Goal: Task Accomplishment & Management: Complete application form

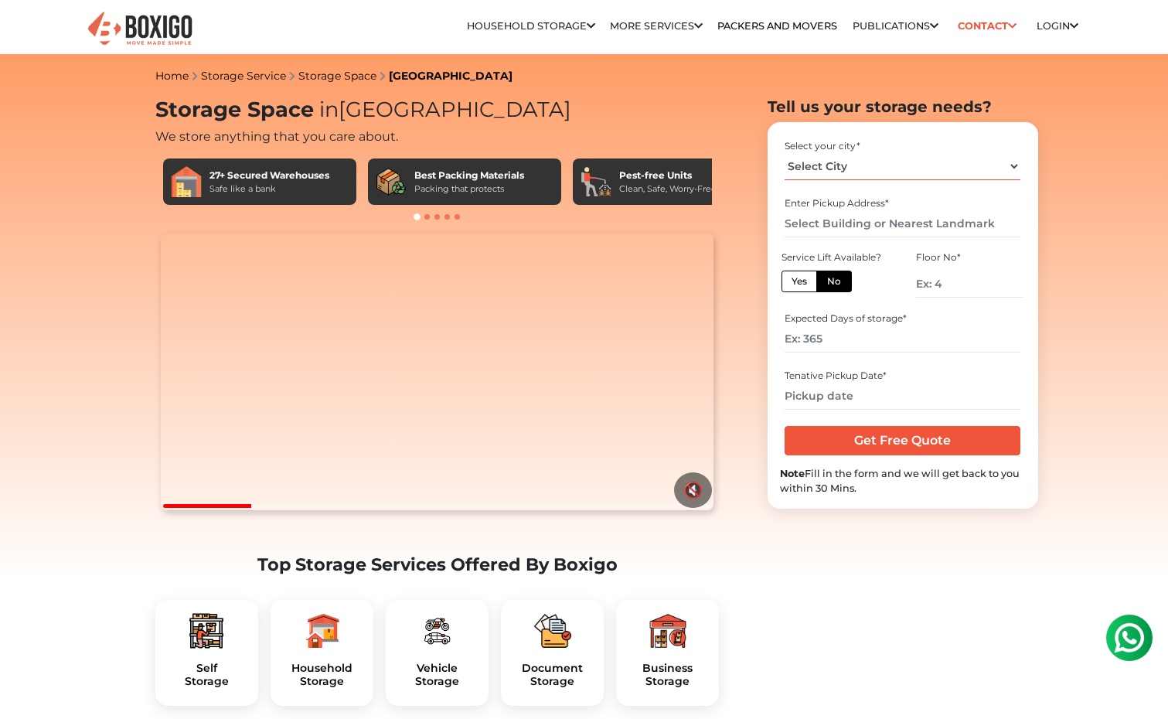
click at [847, 168] on select "Select City [GEOGRAPHIC_DATA] [GEOGRAPHIC_DATA] [GEOGRAPHIC_DATA] [GEOGRAPHIC_D…" at bounding box center [902, 166] width 236 height 27
select select "[GEOGRAPHIC_DATA]"
click at [784, 153] on select "Select City [GEOGRAPHIC_DATA] [GEOGRAPHIC_DATA] [GEOGRAPHIC_DATA] [GEOGRAPHIC_D…" at bounding box center [902, 166] width 236 height 27
click at [879, 225] on input "text" at bounding box center [902, 223] width 236 height 27
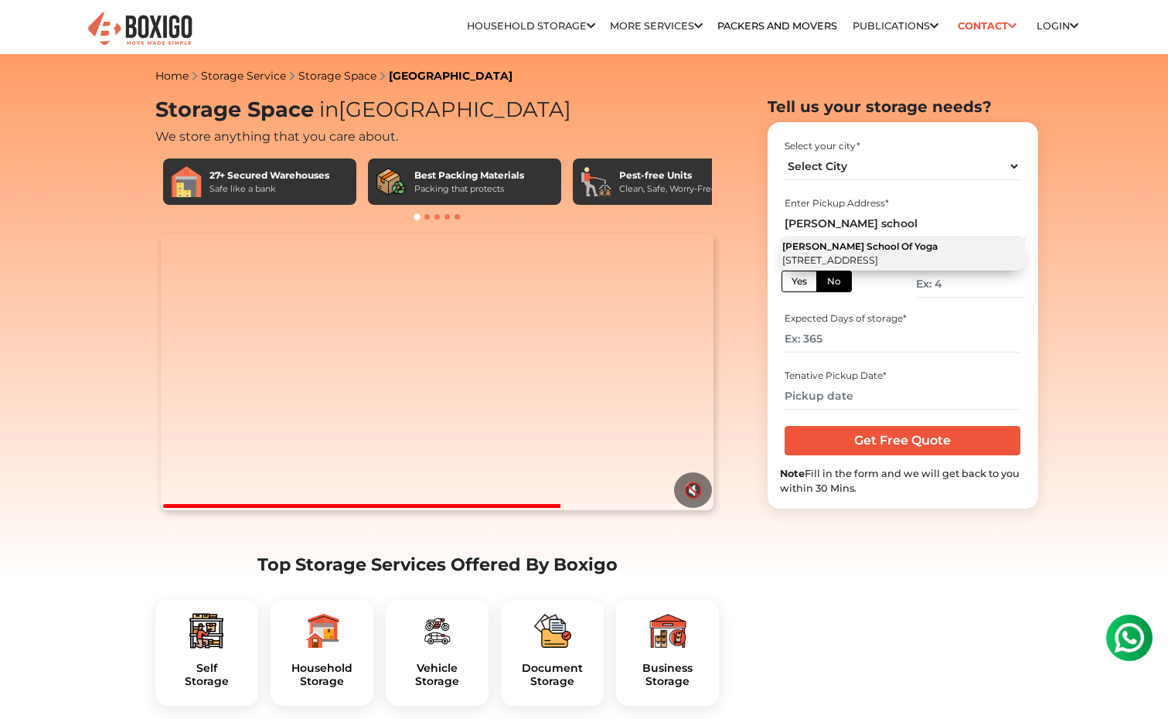
click at [878, 255] on span "[STREET_ADDRESS]" at bounding box center [830, 260] width 96 height 12
type input "[PERSON_NAME] School Of Yoga, [STREET_ADDRESS]"
click at [805, 281] on label "Yes" at bounding box center [799, 281] width 36 height 22
click at [801, 281] on input "Yes" at bounding box center [796, 279] width 10 height 10
radio input "true"
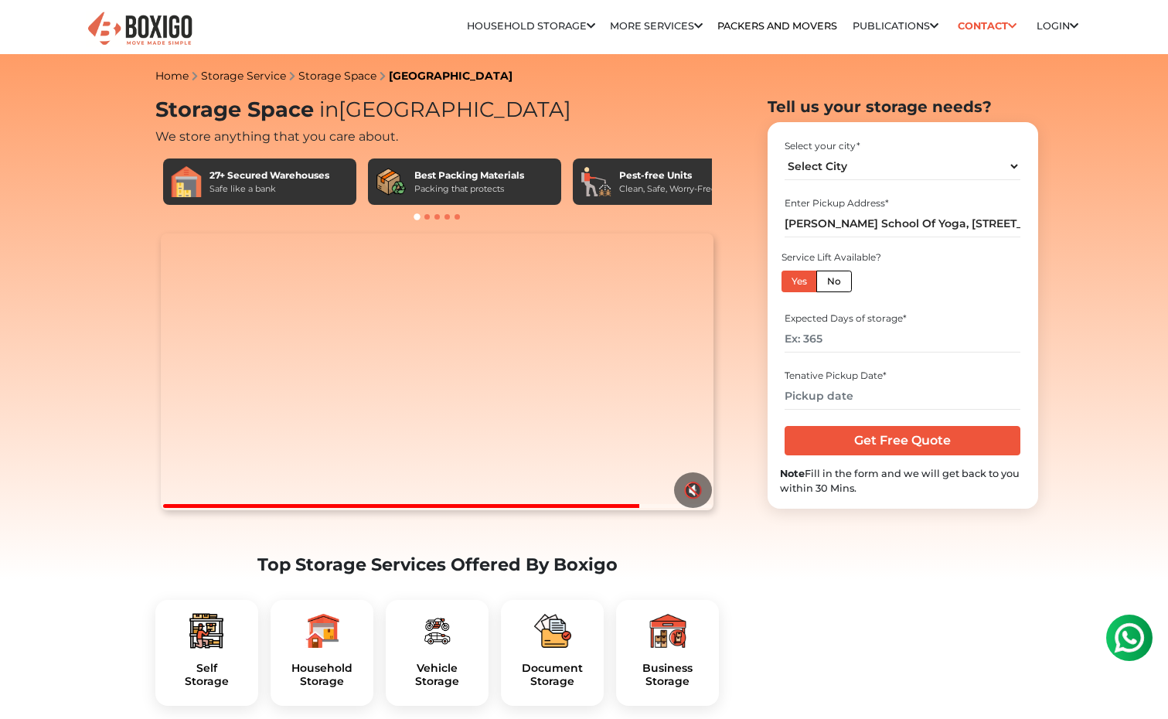
click at [841, 280] on label "No" at bounding box center [834, 281] width 36 height 22
click at [837, 280] on input "No" at bounding box center [832, 279] width 10 height 10
radio input "true"
click at [812, 280] on label "Yes" at bounding box center [799, 281] width 36 height 22
click at [801, 280] on input "Yes" at bounding box center [796, 279] width 10 height 10
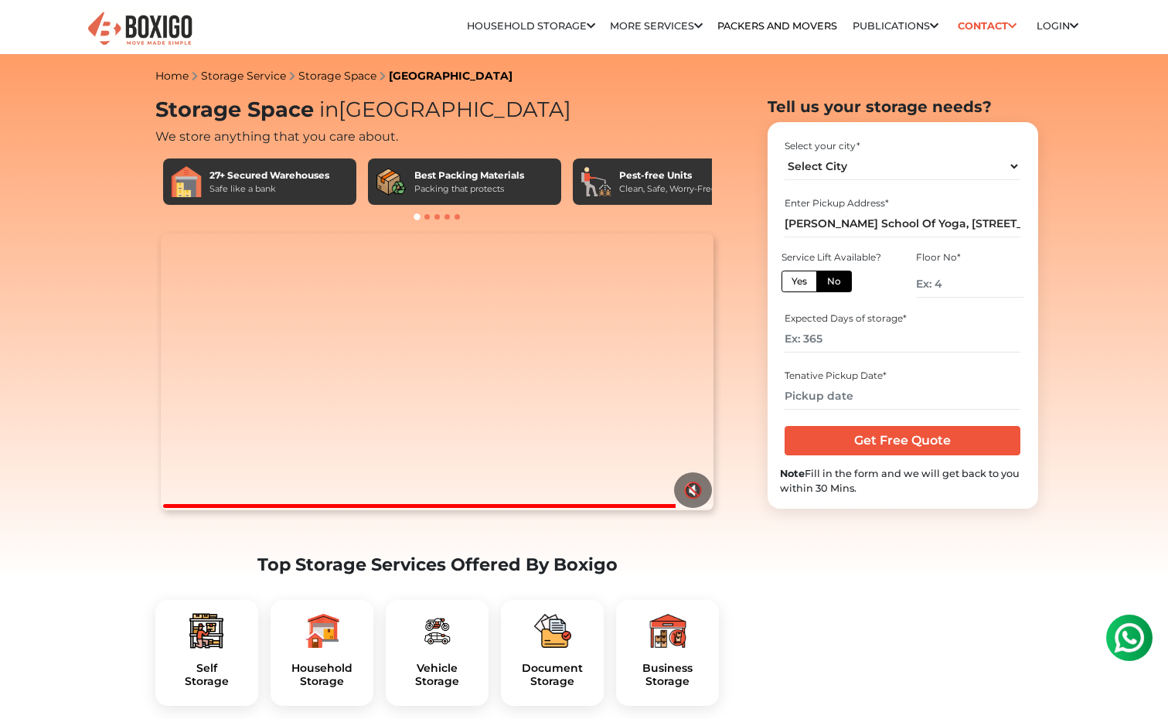
radio input "true"
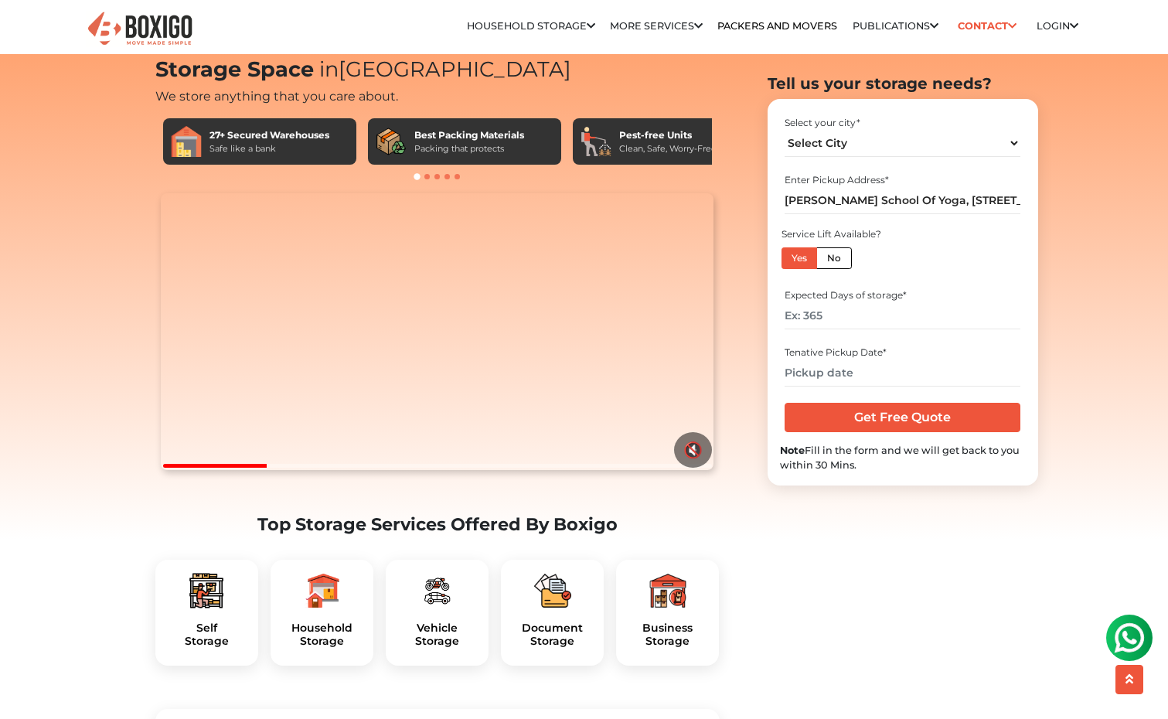
scroll to position [69, 0]
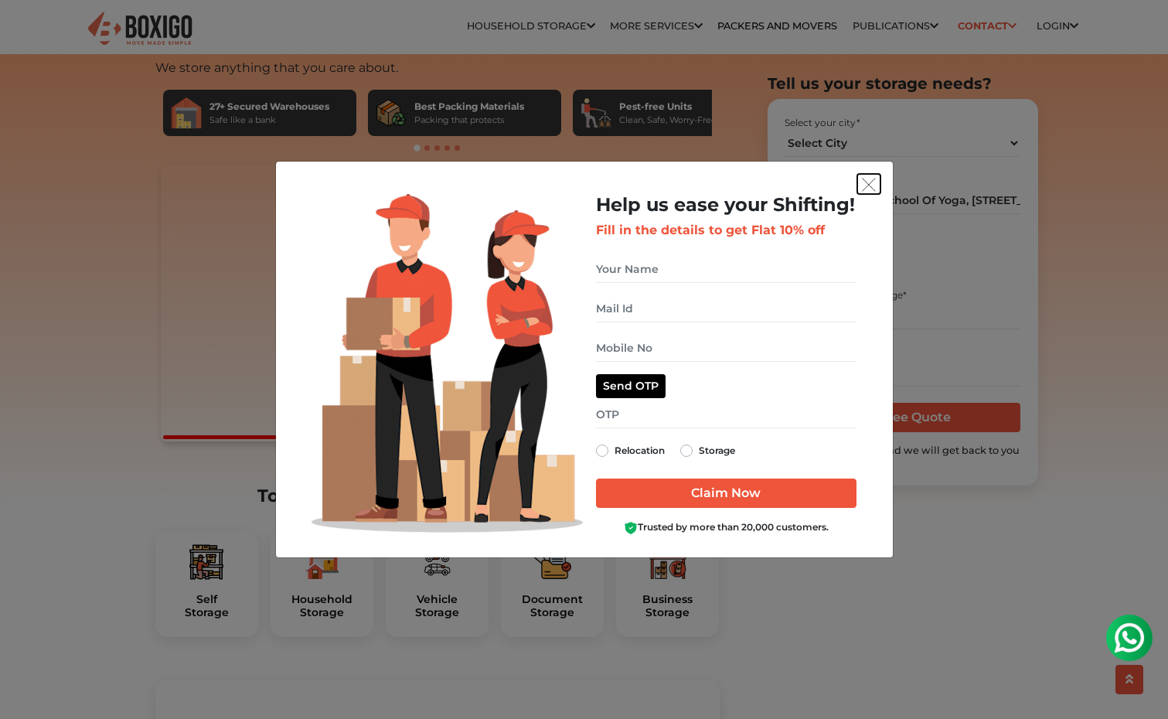
click at [858, 188] on button "get free quote dialog" at bounding box center [868, 184] width 23 height 20
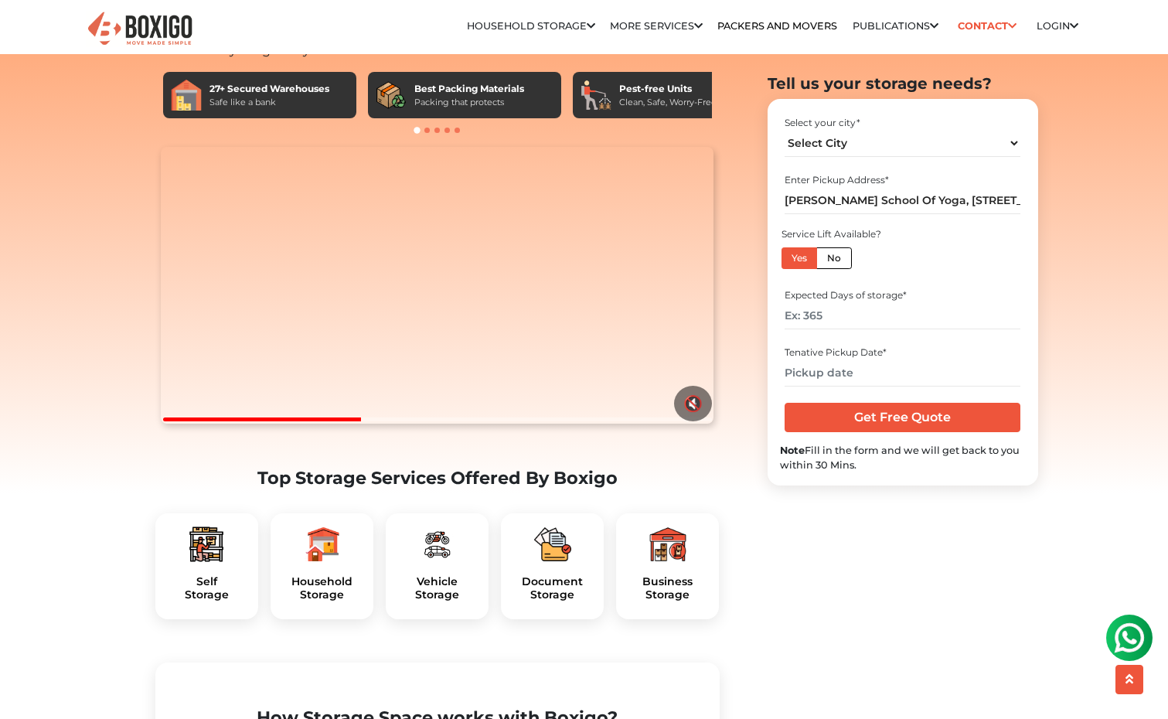
scroll to position [0, 0]
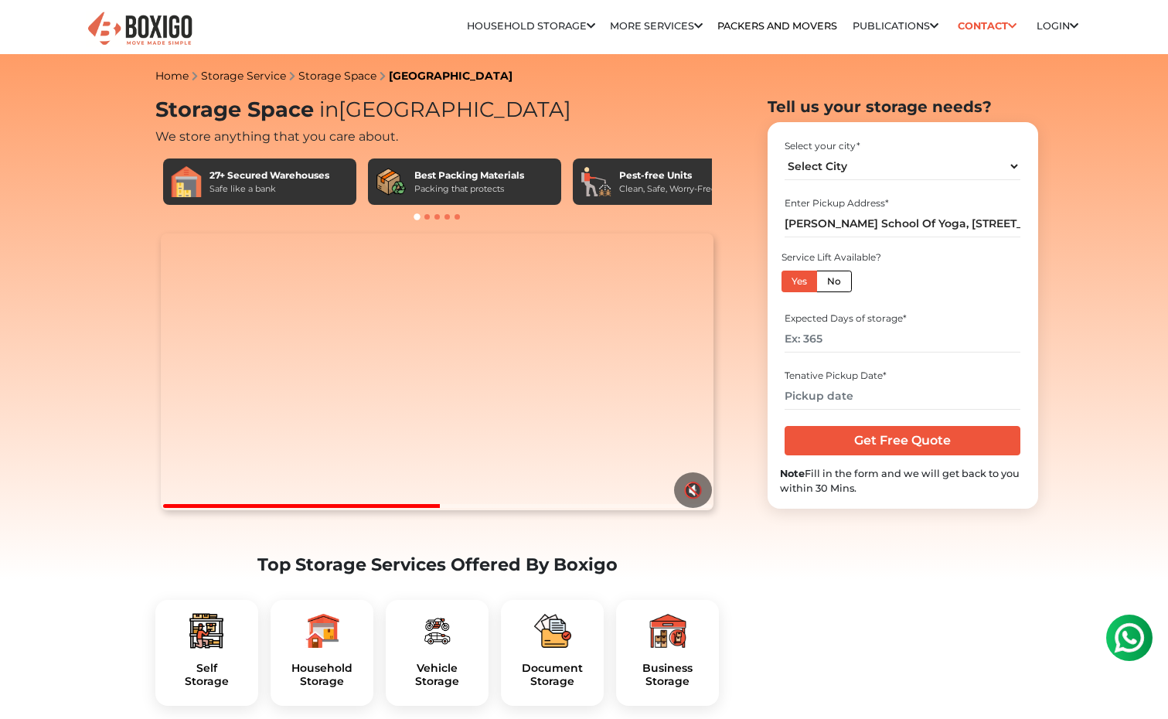
click at [603, 508] on div at bounding box center [437, 506] width 549 height 4
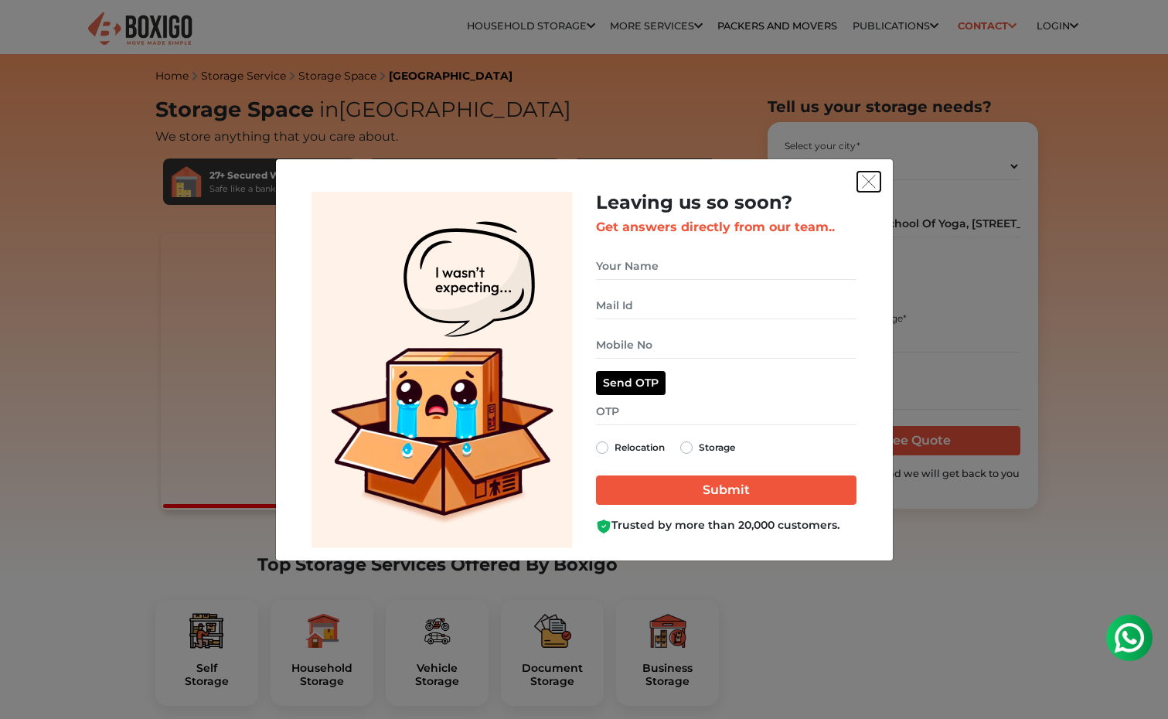
click at [866, 178] on img "get free quote dialog" at bounding box center [869, 182] width 14 height 14
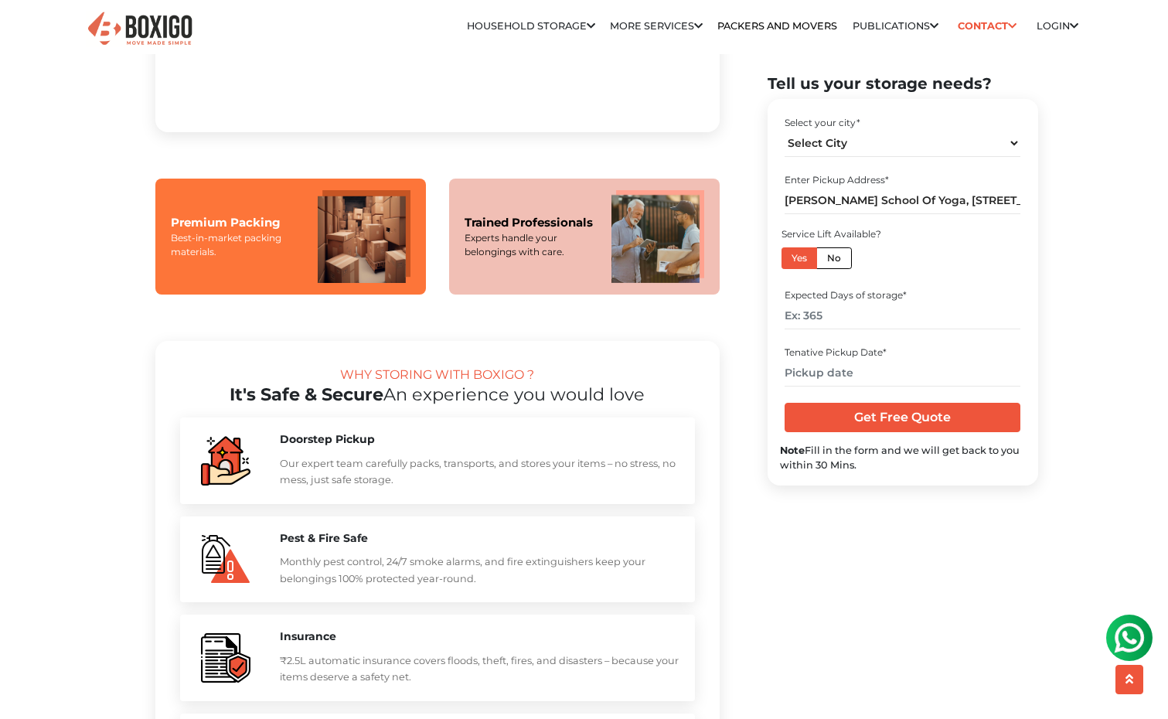
scroll to position [1186, 0]
